Goal: Information Seeking & Learning: Learn about a topic

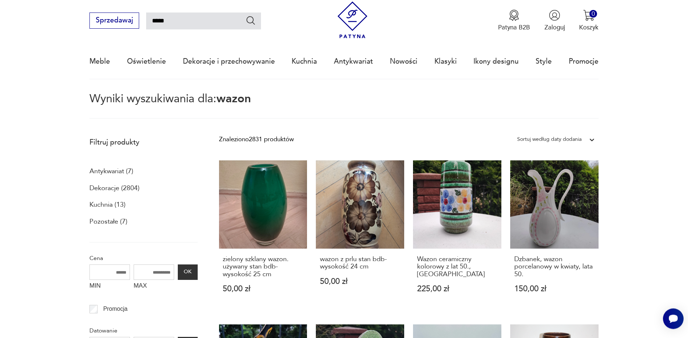
scroll to position [11, 0]
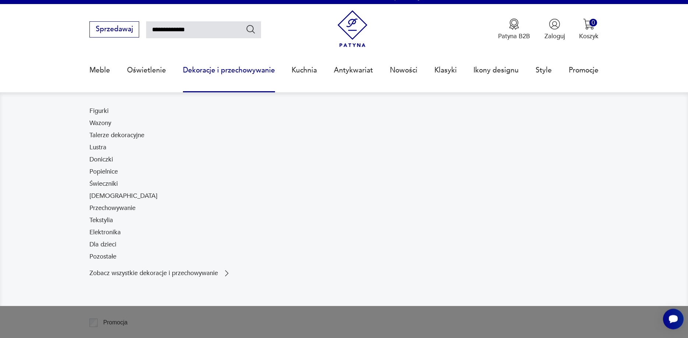
type input "**********"
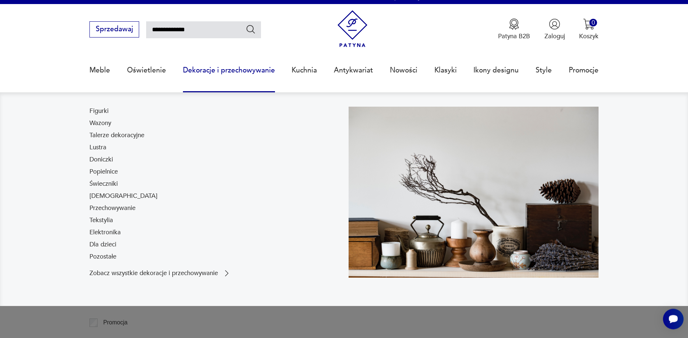
type input "**********"
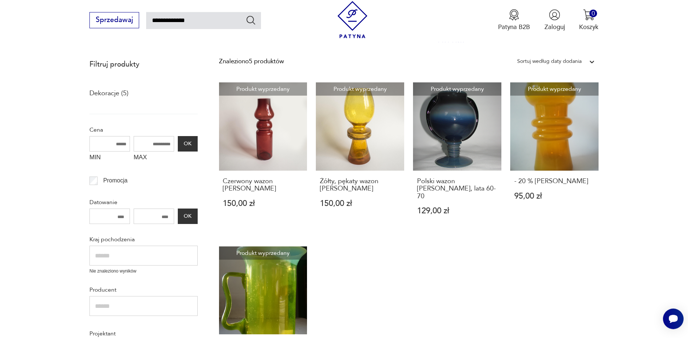
scroll to position [96, 0]
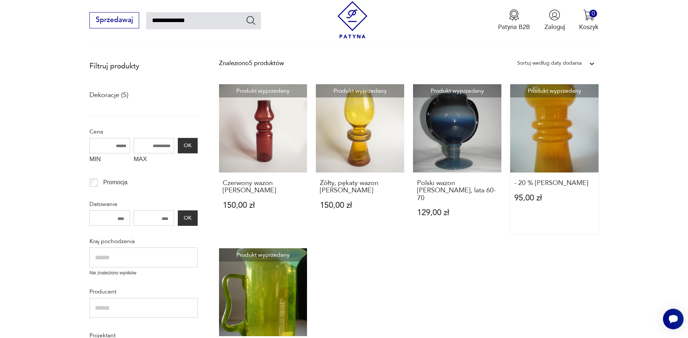
click at [552, 134] on link "Produkt wyprzedany - 20 % Wazon [PERSON_NAME] 95,00 zł" at bounding box center [554, 159] width 88 height 150
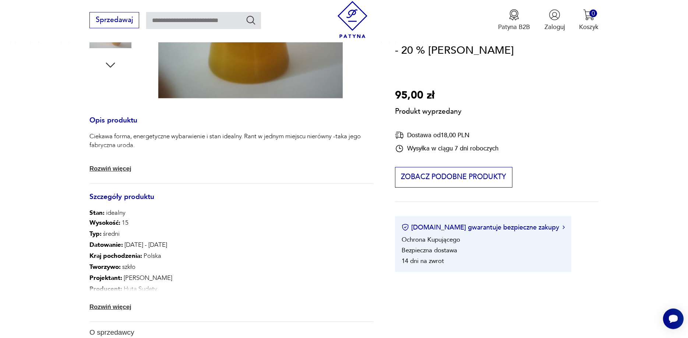
scroll to position [309, 0]
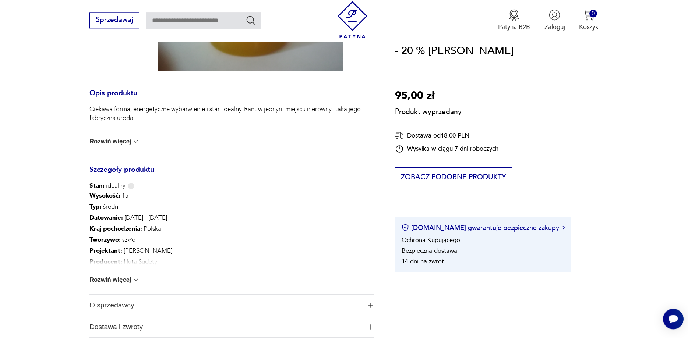
click at [127, 280] on button "Rozwiń więcej" at bounding box center [114, 279] width 50 height 7
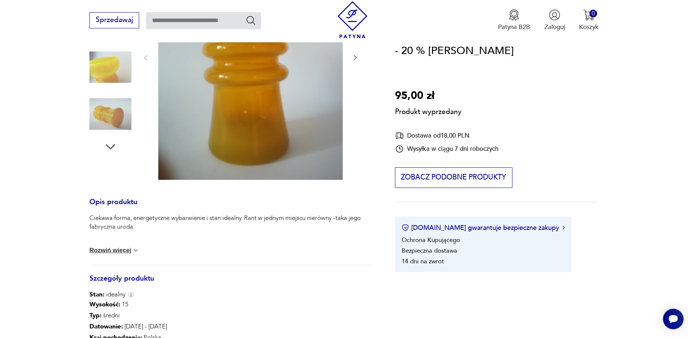
scroll to position [212, 0]
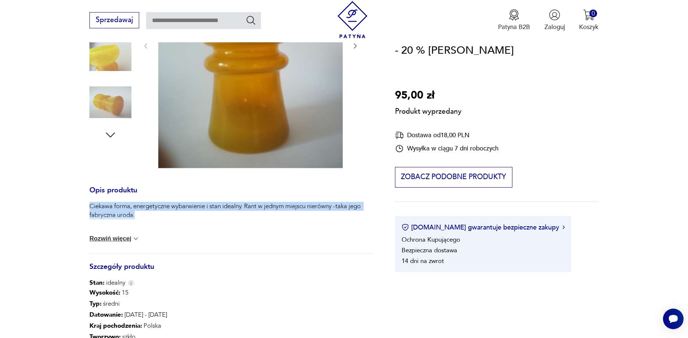
drag, startPoint x: 146, startPoint y: 218, endPoint x: 82, endPoint y: 203, distance: 65.5
click at [89, 203] on div "Ciekawa forma, energetyczne wybarwienie i stan idealny. Rant w jednym miejscu n…" at bounding box center [231, 214] width 284 height 24
copy p "Ciekawa forma, energetyczne wybarwienie i stan idealny. Rant w jednym miejscu n…"
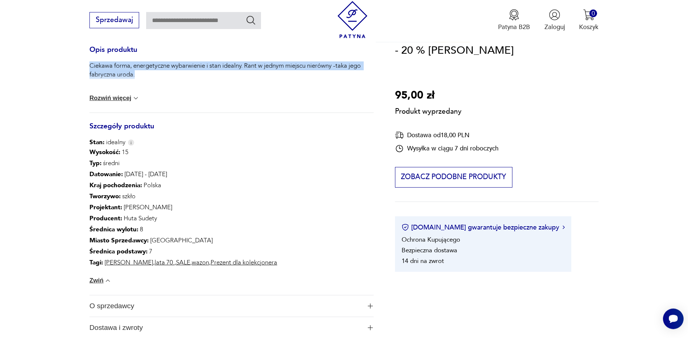
scroll to position [368, 0]
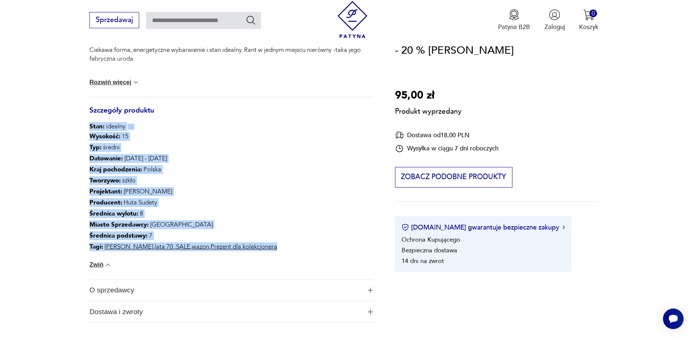
drag, startPoint x: 91, startPoint y: 125, endPoint x: 277, endPoint y: 247, distance: 223.0
click at [277, 247] on div "Opis produktu Ciekawa forma, energetyczne wybarwienie i stan idealny. Rant w je…" at bounding box center [231, 177] width 284 height 292
copy div "Stan: idealny Wysokość : 15 Typ : średni Datowanie : [DATE] - [DATE] Kraj pocho…"
